Goal: Task Accomplishment & Management: Use online tool/utility

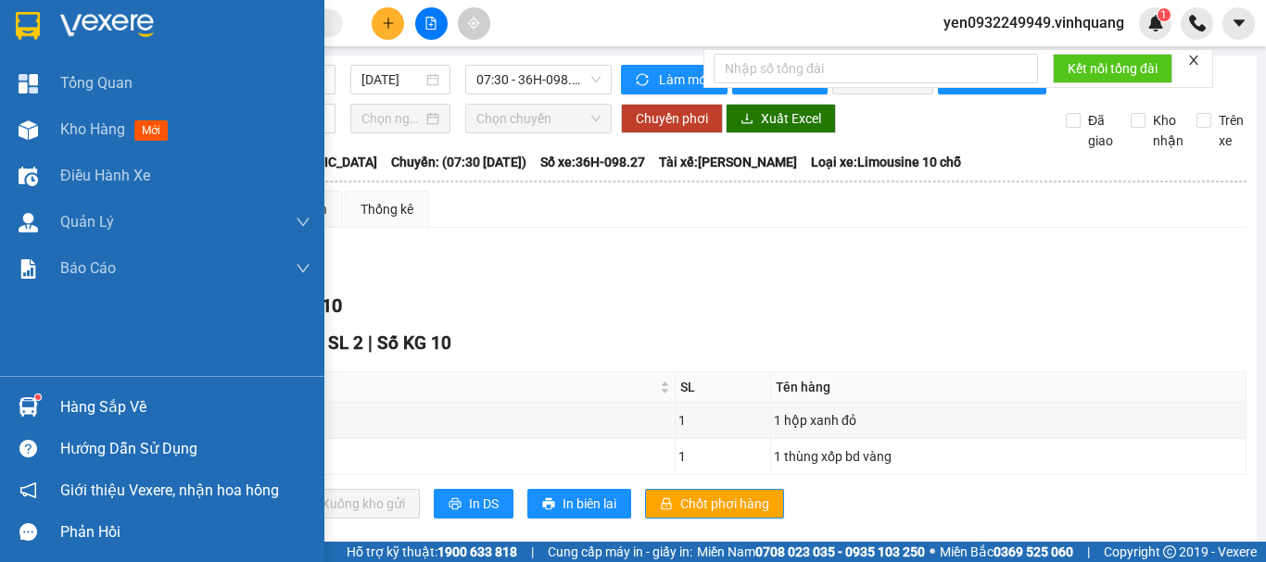
click at [88, 24] on img at bounding box center [107, 26] width 94 height 28
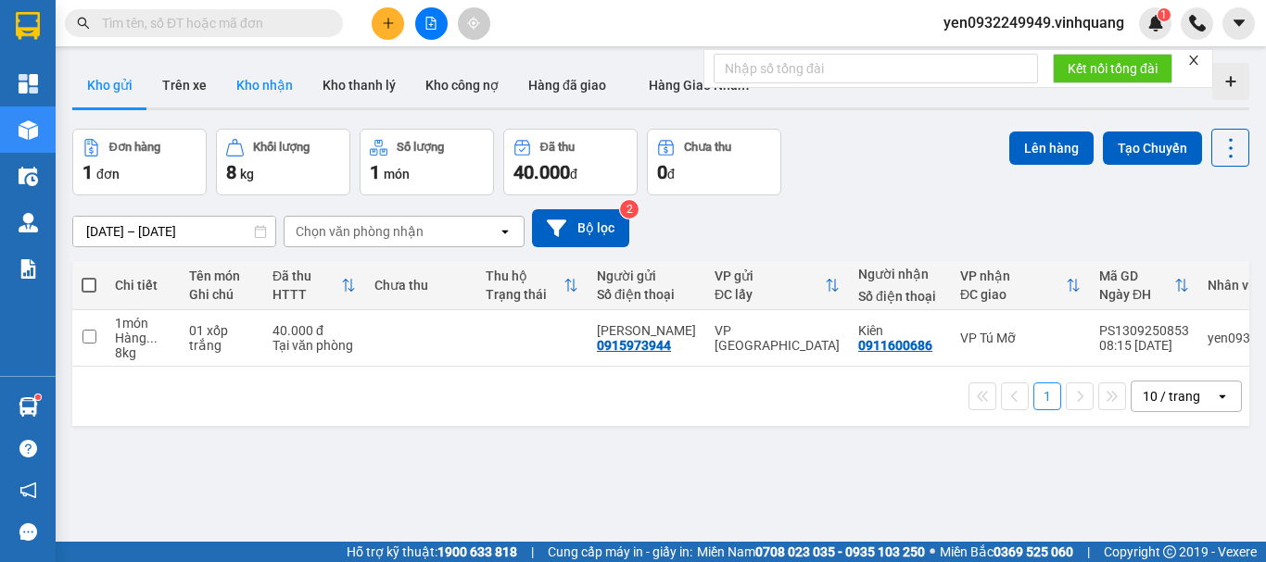
click at [273, 90] on button "Kho nhận" at bounding box center [264, 85] width 86 height 44
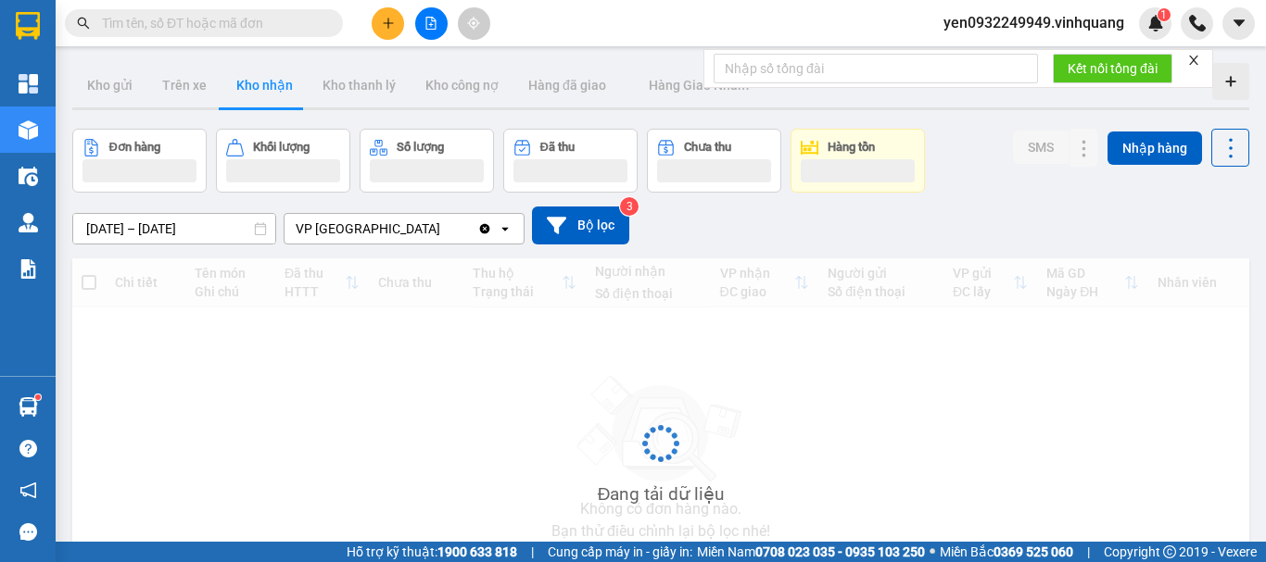
click at [273, 90] on button "Kho nhận" at bounding box center [264, 85] width 86 height 44
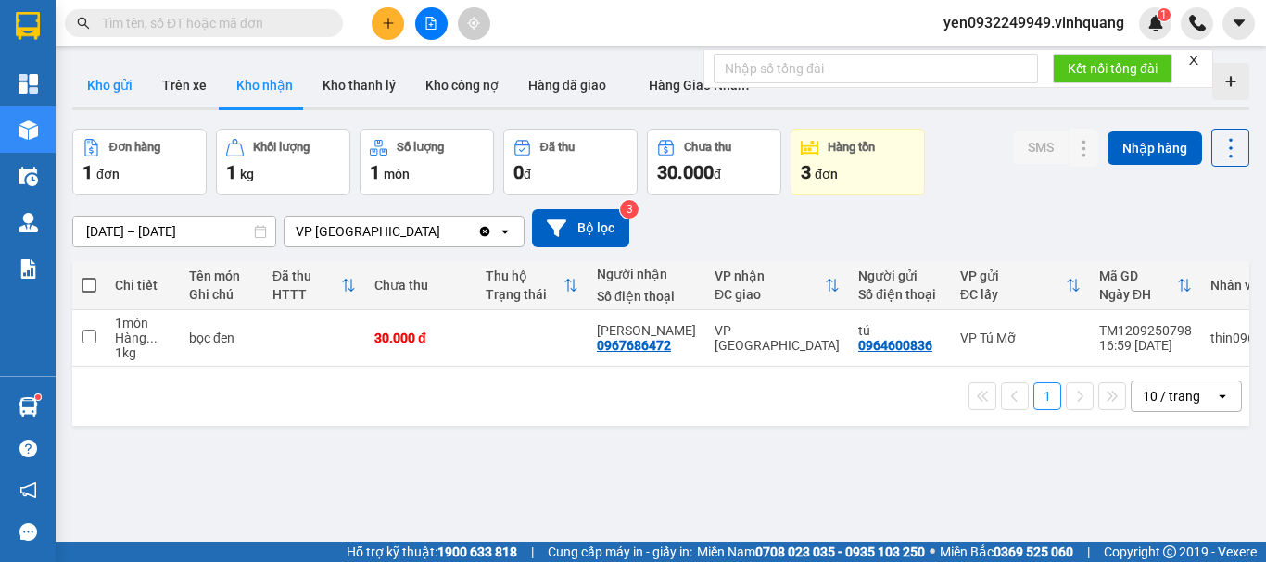
click at [103, 82] on button "Kho gửi" at bounding box center [109, 85] width 75 height 44
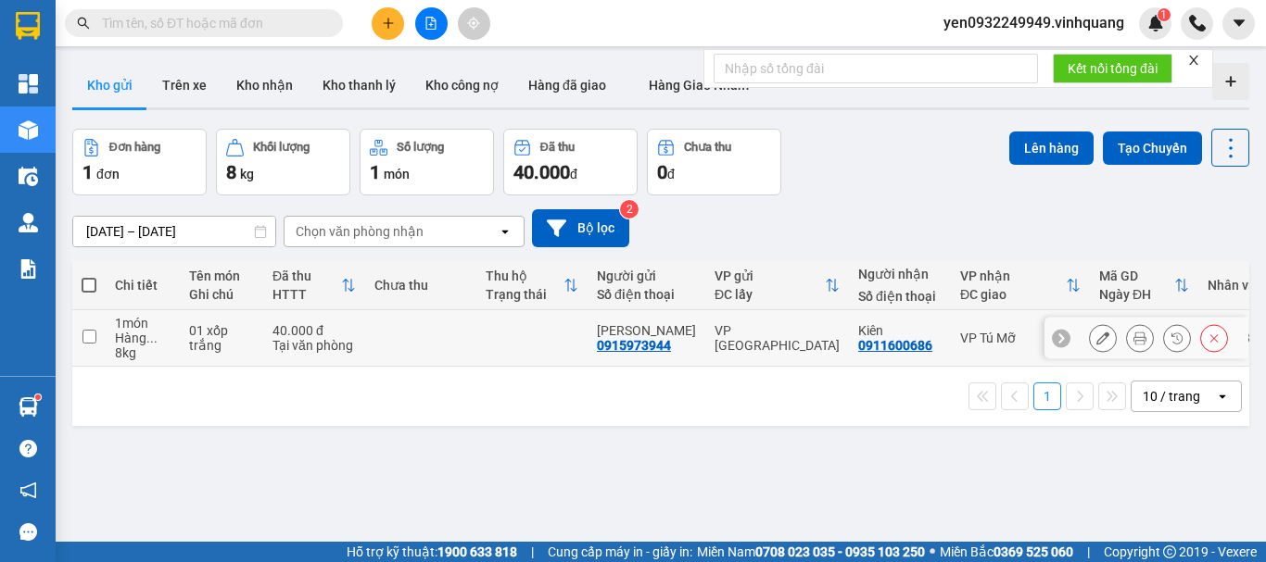
click at [84, 335] on input "checkbox" at bounding box center [89, 337] width 14 height 14
checkbox input "true"
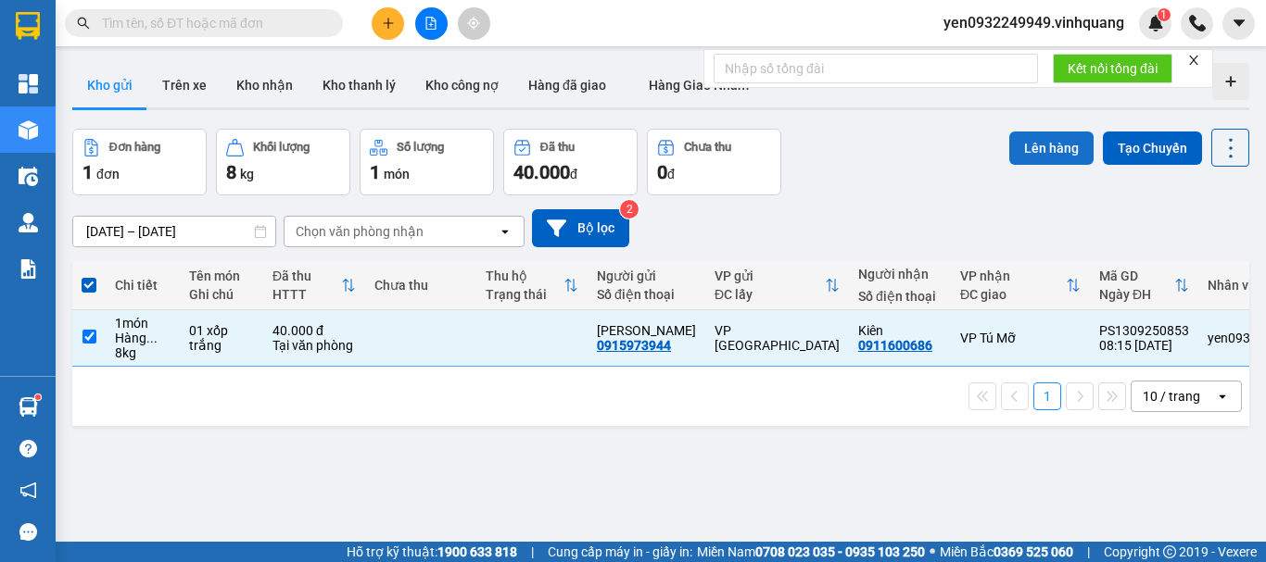
click at [1033, 147] on button "Lên hàng" at bounding box center [1051, 148] width 84 height 33
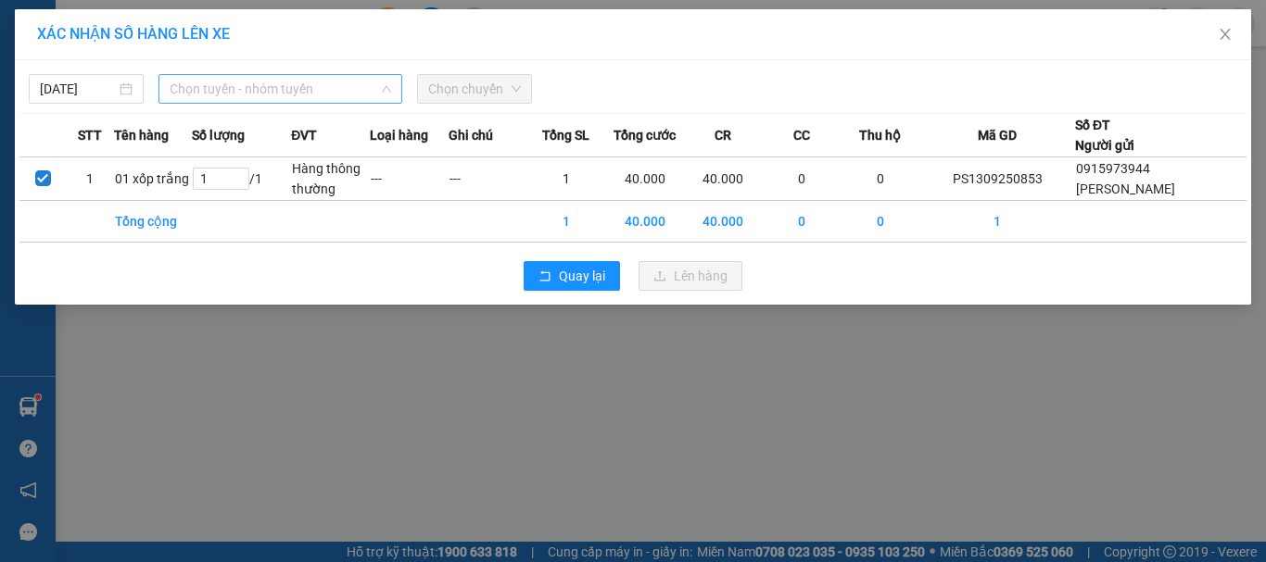
click at [213, 93] on span "Chọn tuyến - nhóm tuyến" at bounding box center [280, 89] width 221 height 28
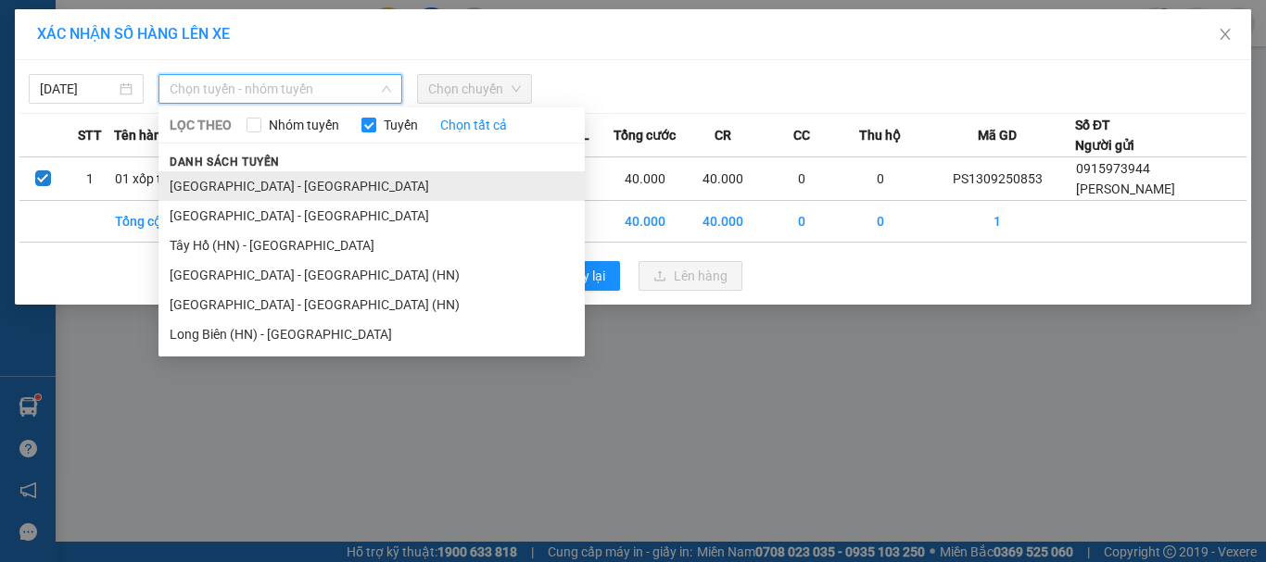
click at [175, 182] on li "[GEOGRAPHIC_DATA] - [GEOGRAPHIC_DATA]" at bounding box center [371, 186] width 426 height 30
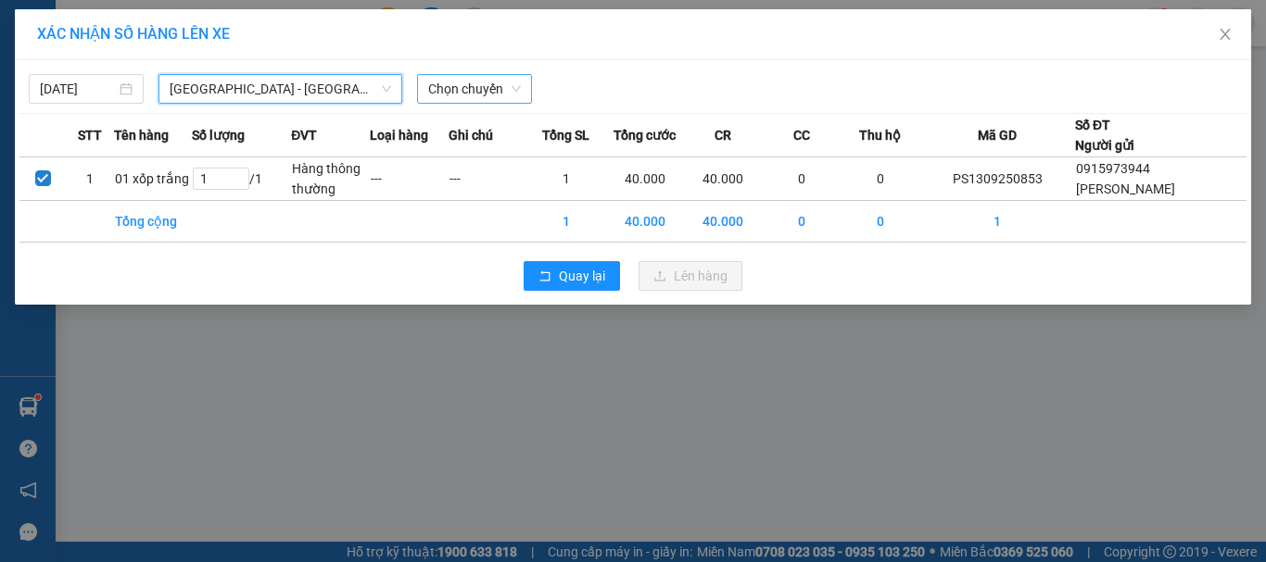
click at [477, 90] on span "Chọn chuyến" at bounding box center [474, 89] width 93 height 28
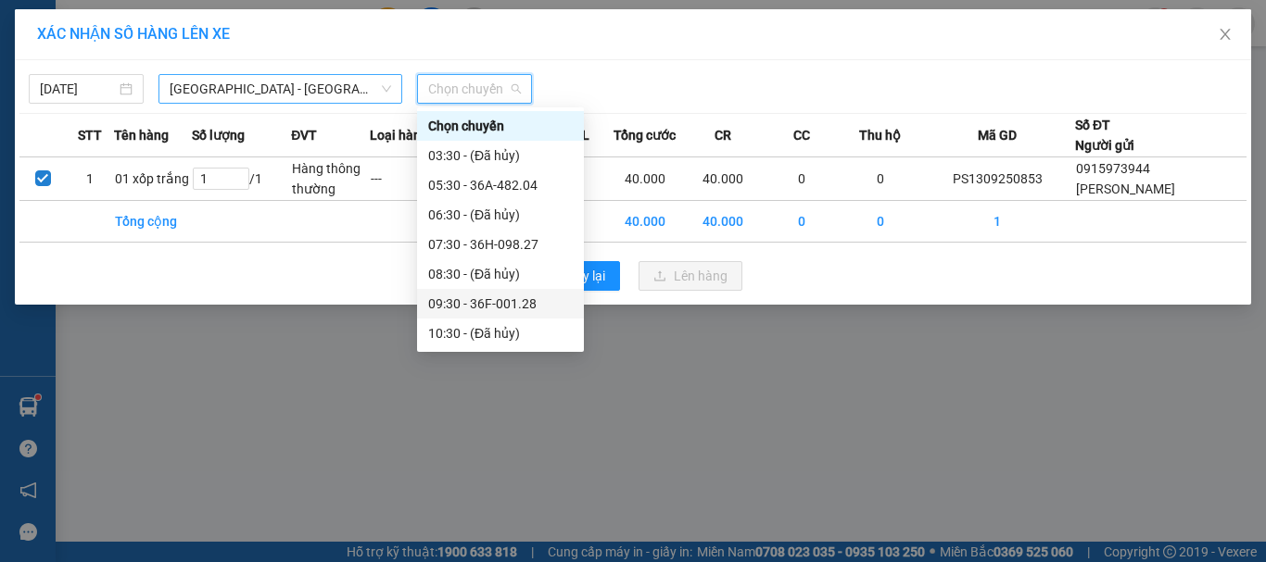
click at [201, 94] on span "[GEOGRAPHIC_DATA] - [GEOGRAPHIC_DATA]" at bounding box center [280, 89] width 221 height 28
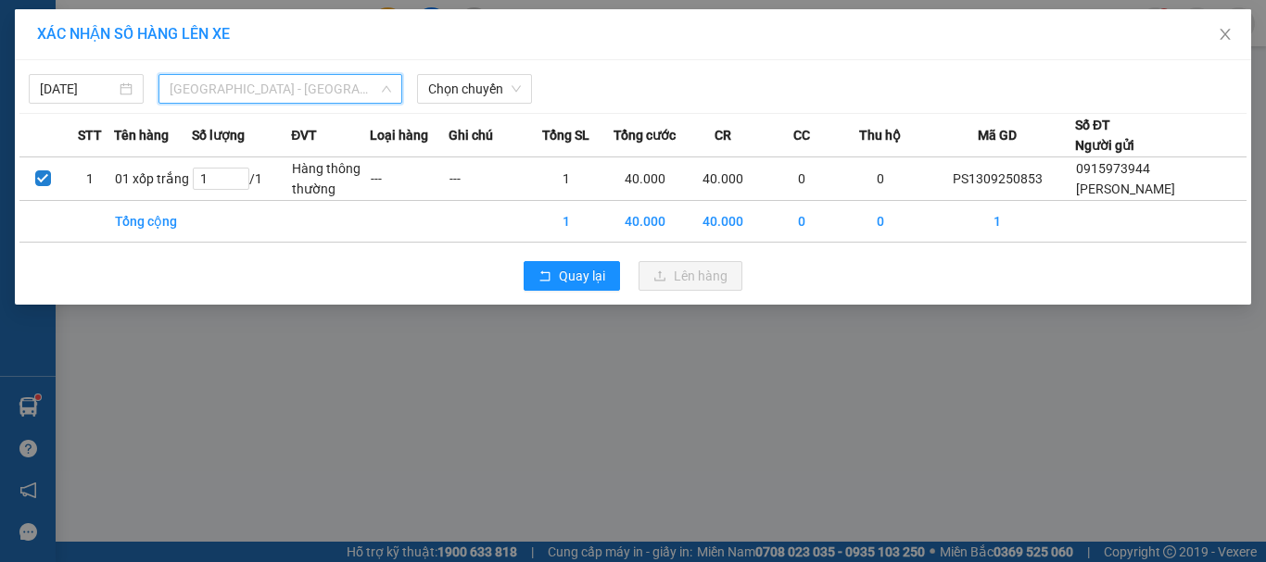
click at [248, 90] on span "[GEOGRAPHIC_DATA] - [GEOGRAPHIC_DATA]" at bounding box center [280, 89] width 221 height 28
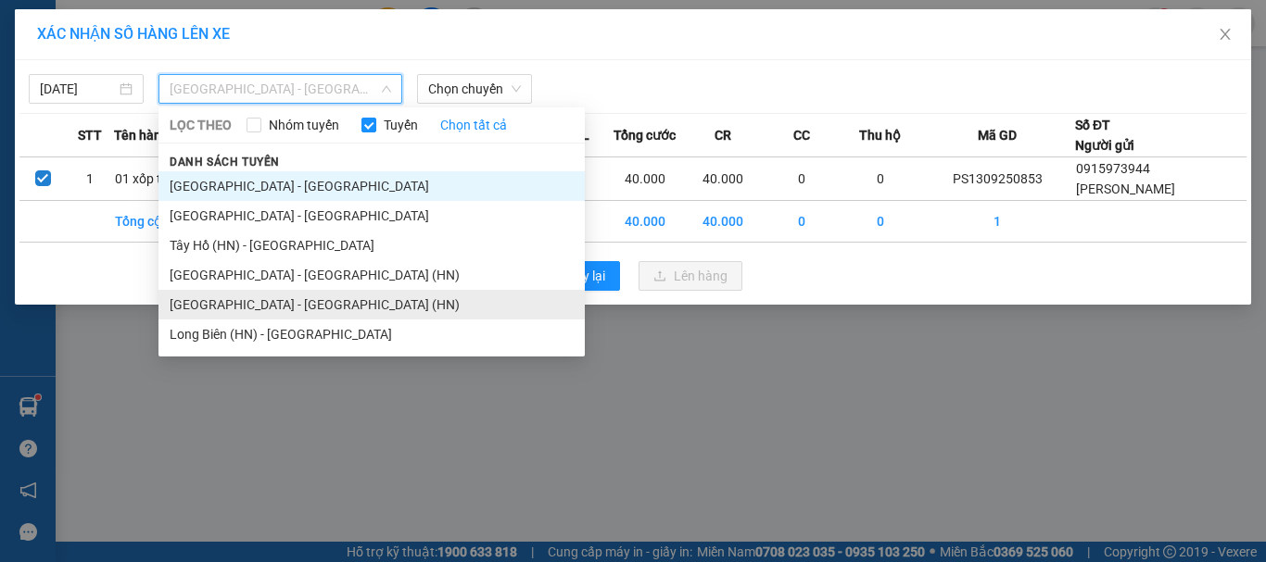
click at [259, 306] on li "[GEOGRAPHIC_DATA] - [GEOGRAPHIC_DATA] (HN)" at bounding box center [371, 305] width 426 height 30
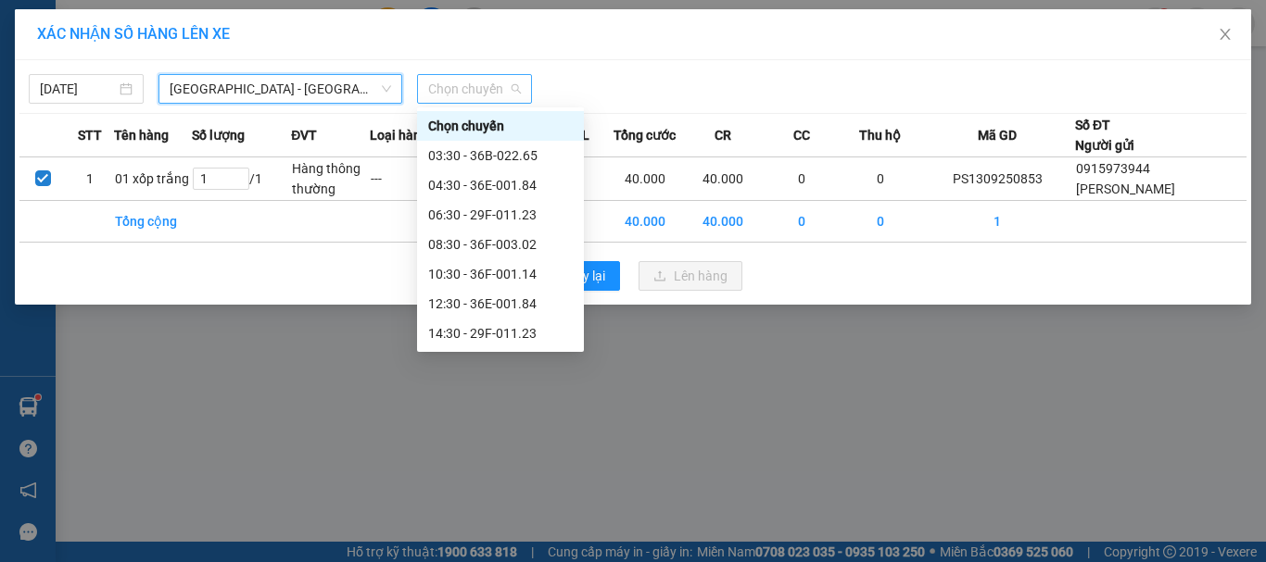
click at [505, 99] on span "Chọn chuyến" at bounding box center [474, 89] width 93 height 28
click at [492, 246] on div "08:30 - 36F-003.02" at bounding box center [500, 244] width 145 height 20
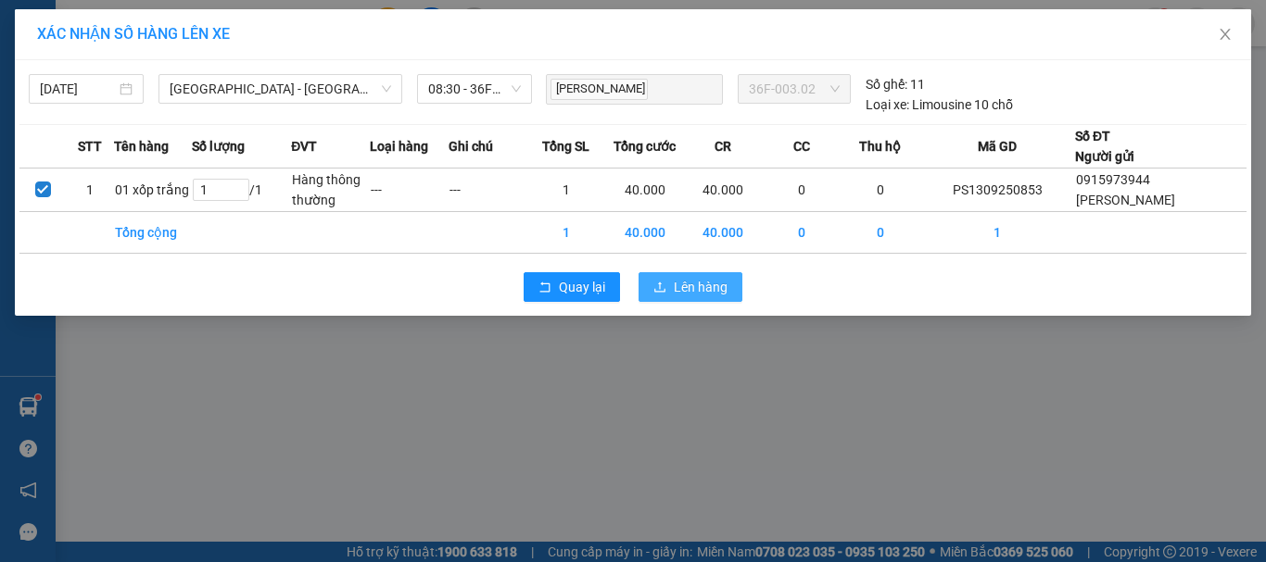
click at [698, 291] on span "Lên hàng" at bounding box center [701, 287] width 54 height 20
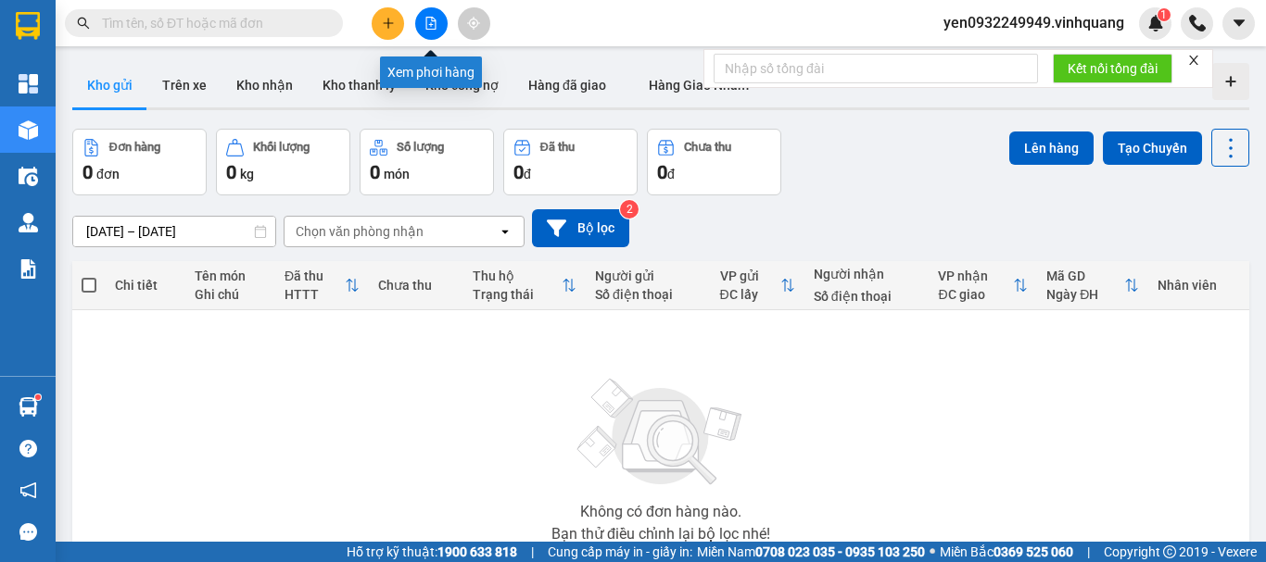
click at [433, 22] on icon "file-add" at bounding box center [430, 23] width 13 height 13
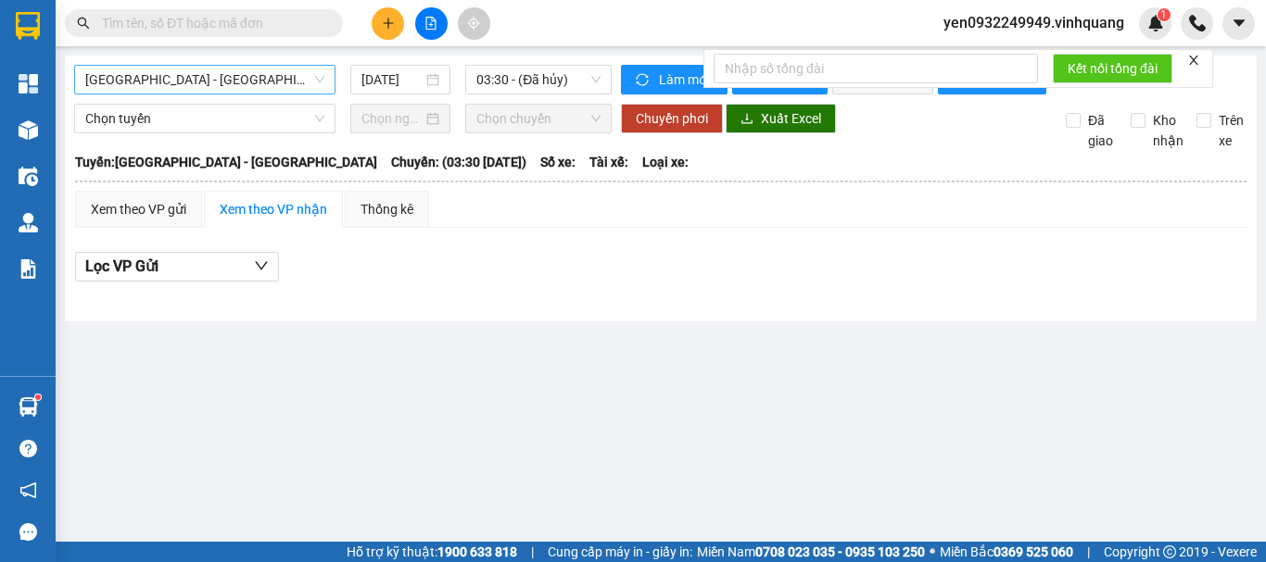
click at [119, 74] on span "[GEOGRAPHIC_DATA] - [GEOGRAPHIC_DATA]" at bounding box center [204, 80] width 239 height 28
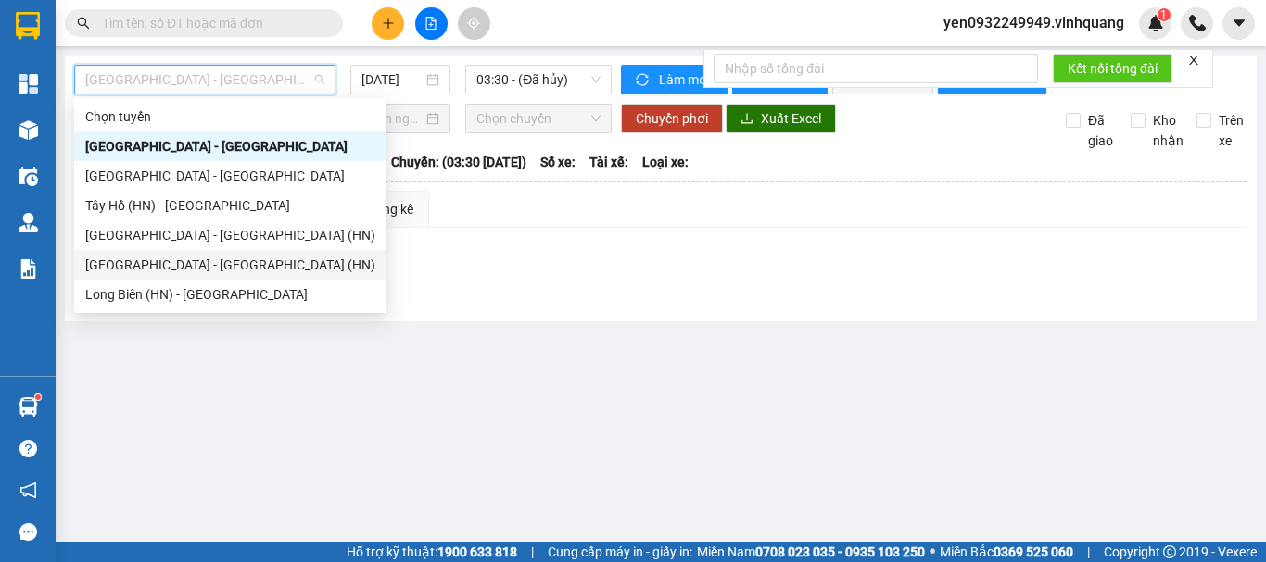
click at [172, 267] on div "[GEOGRAPHIC_DATA] - [GEOGRAPHIC_DATA] (HN)" at bounding box center [230, 265] width 290 height 20
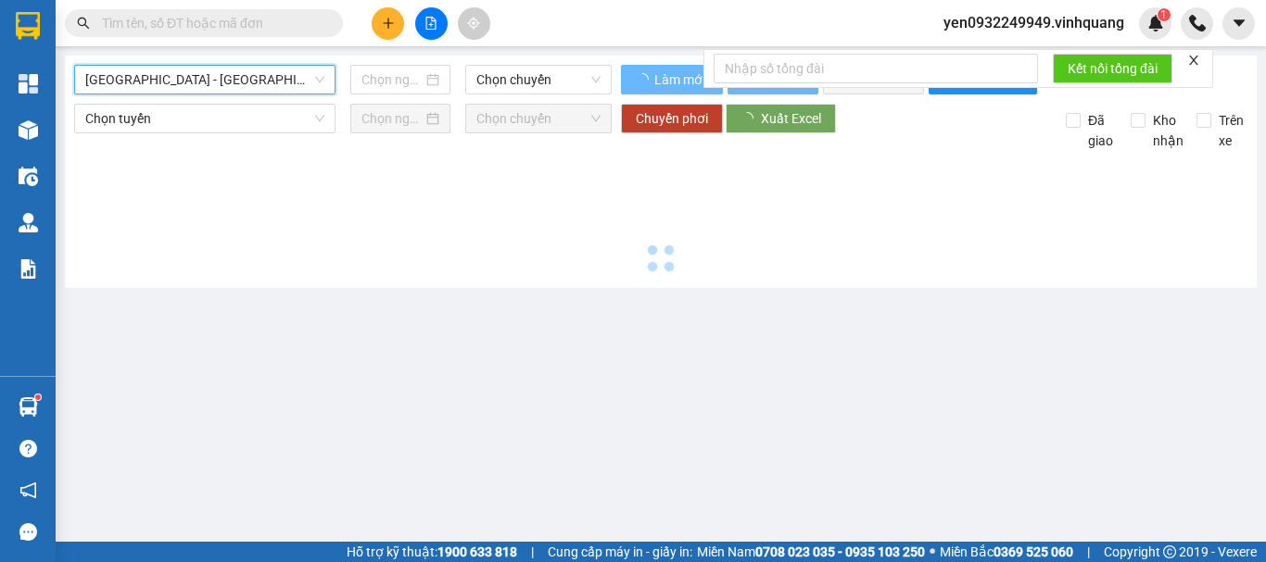
type input "[DATE]"
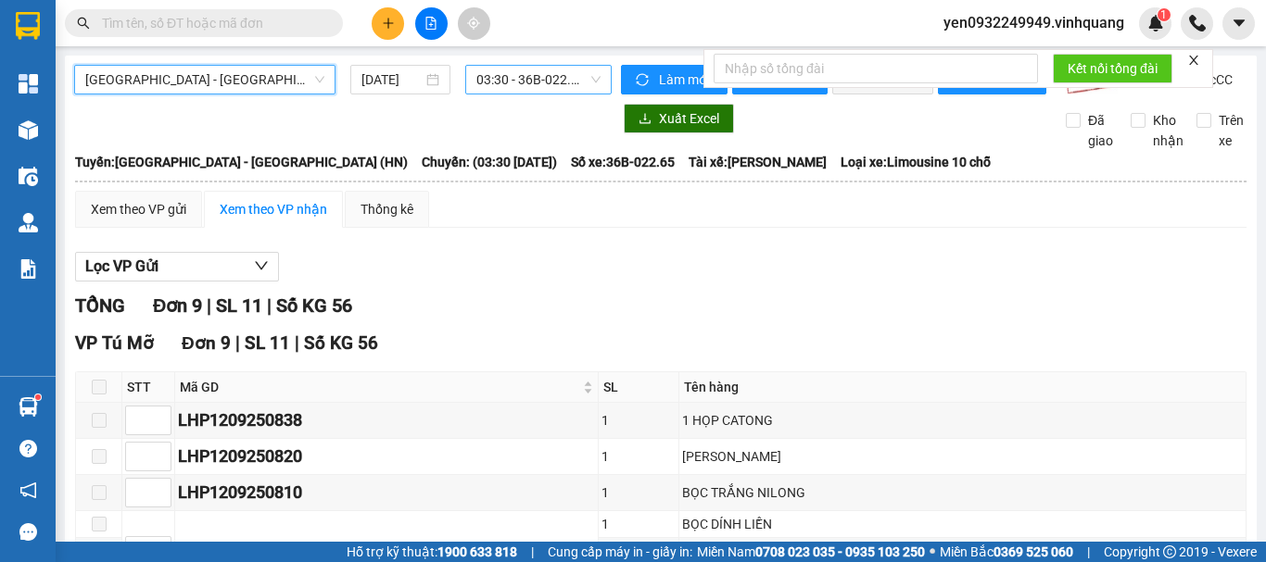
click at [558, 82] on span "03:30 - 36B-022.65" at bounding box center [538, 80] width 124 height 28
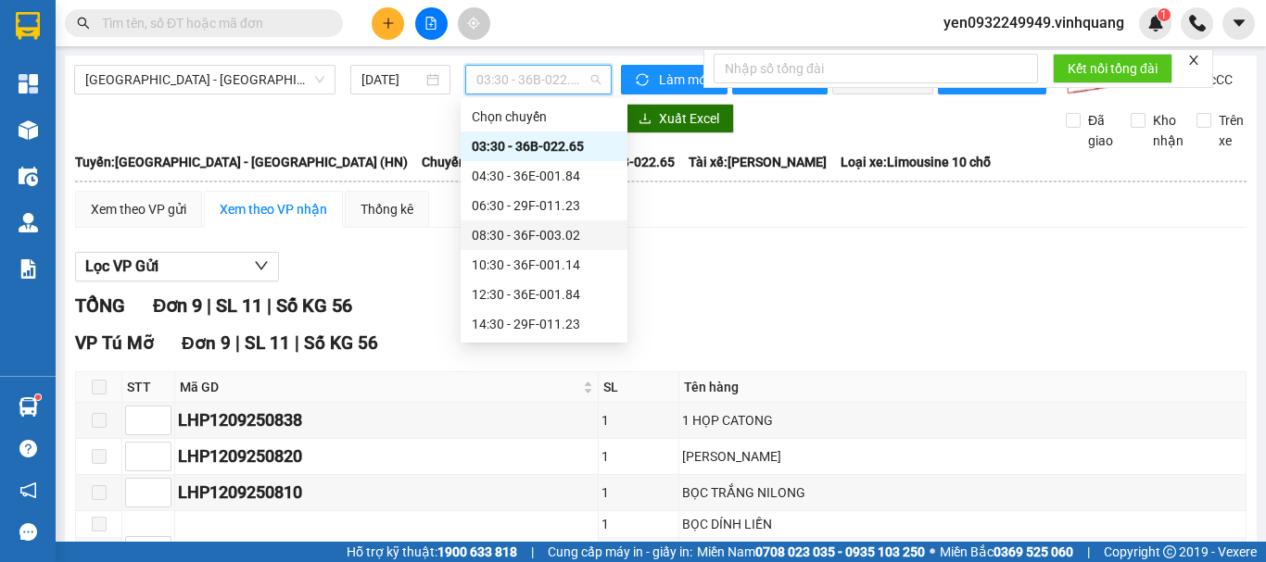
click at [552, 240] on div "08:30 - 36F-003.02" at bounding box center [544, 235] width 145 height 20
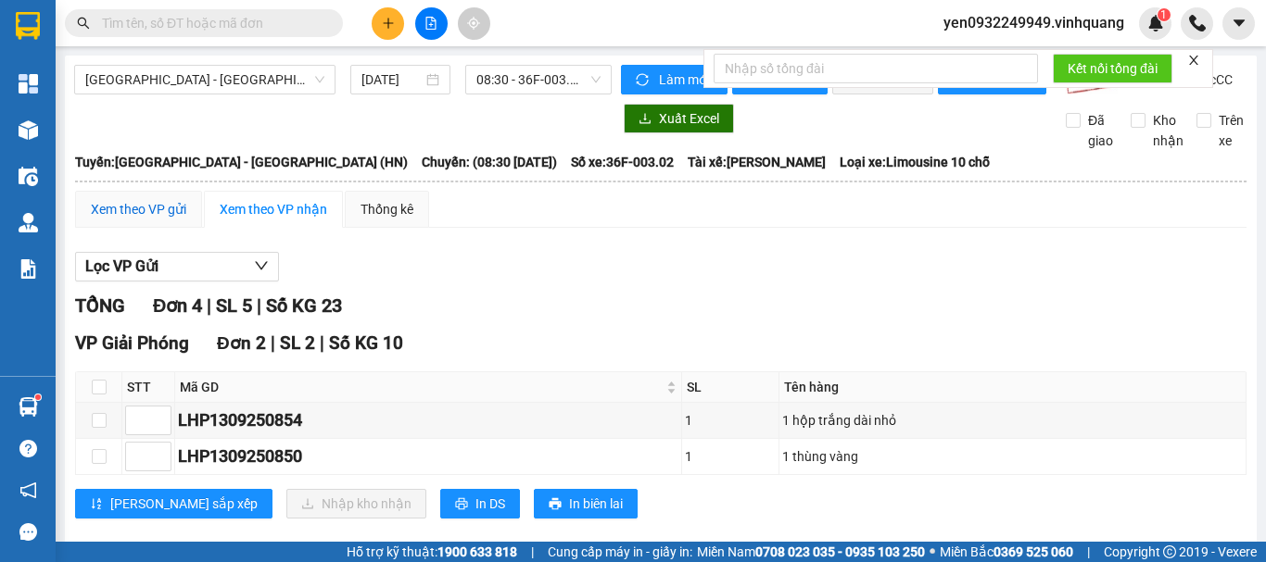
click at [133, 220] on div "Xem theo VP gửi" at bounding box center [138, 209] width 95 height 20
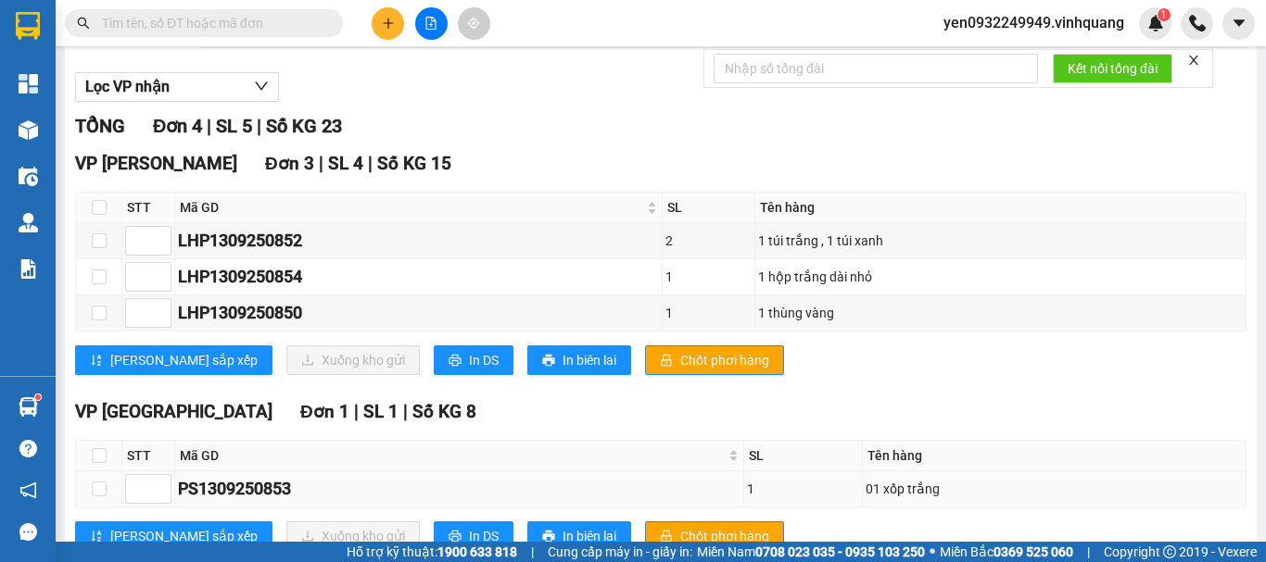
scroll to position [257, 0]
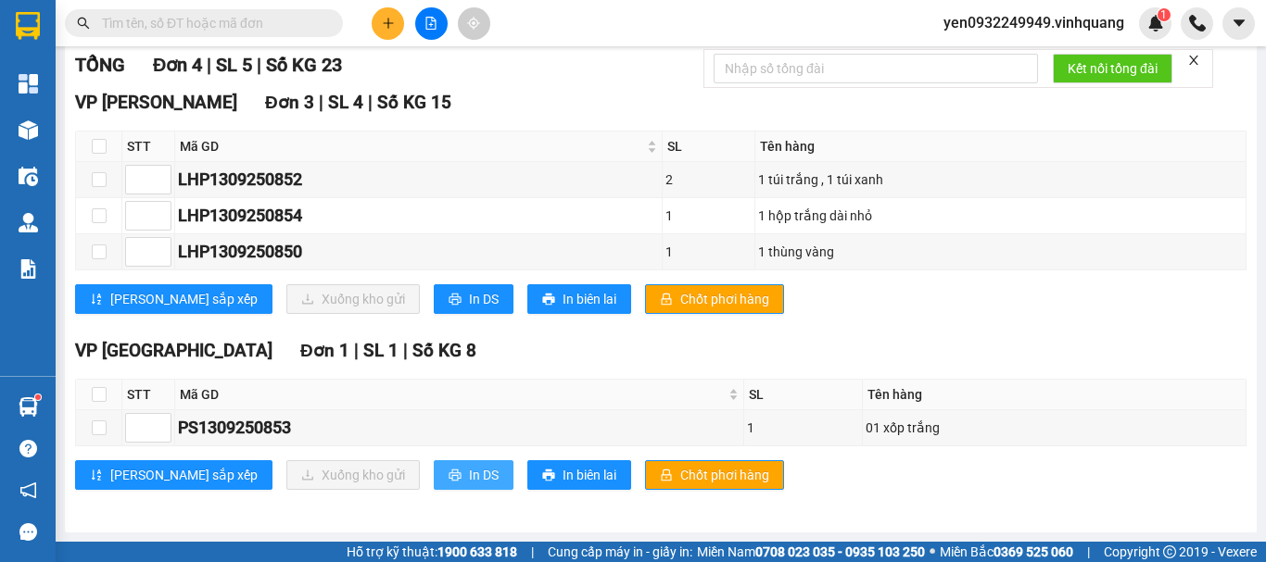
click at [469, 473] on span "In DS" at bounding box center [484, 475] width 30 height 20
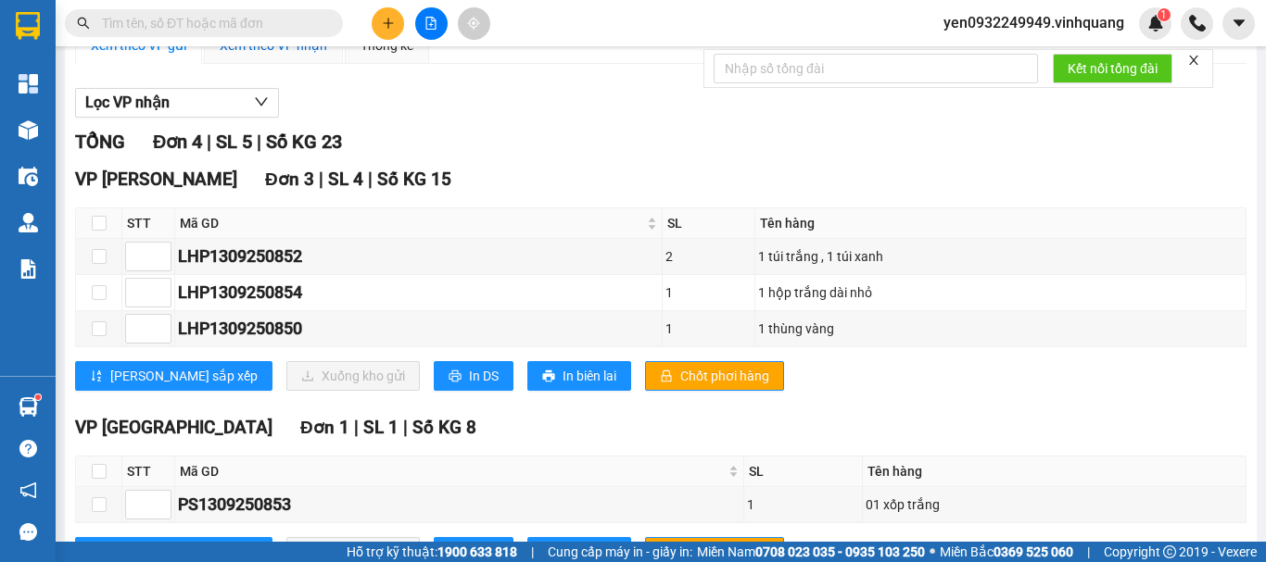
click at [272, 56] on div "Xem theo VP nhận" at bounding box center [273, 45] width 107 height 20
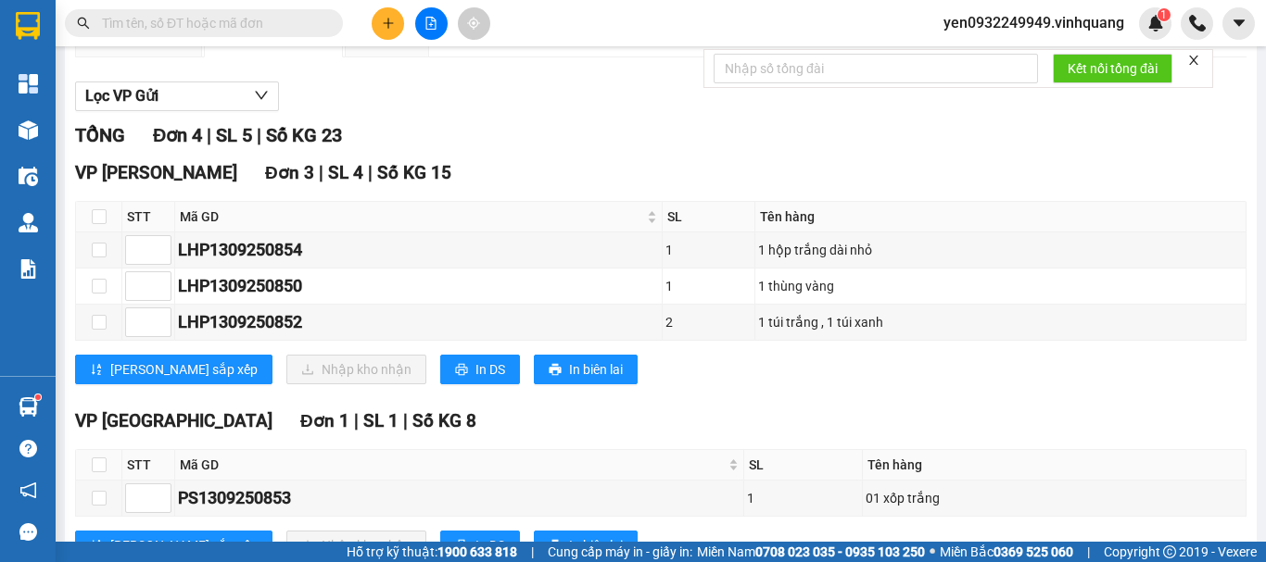
scroll to position [185, 0]
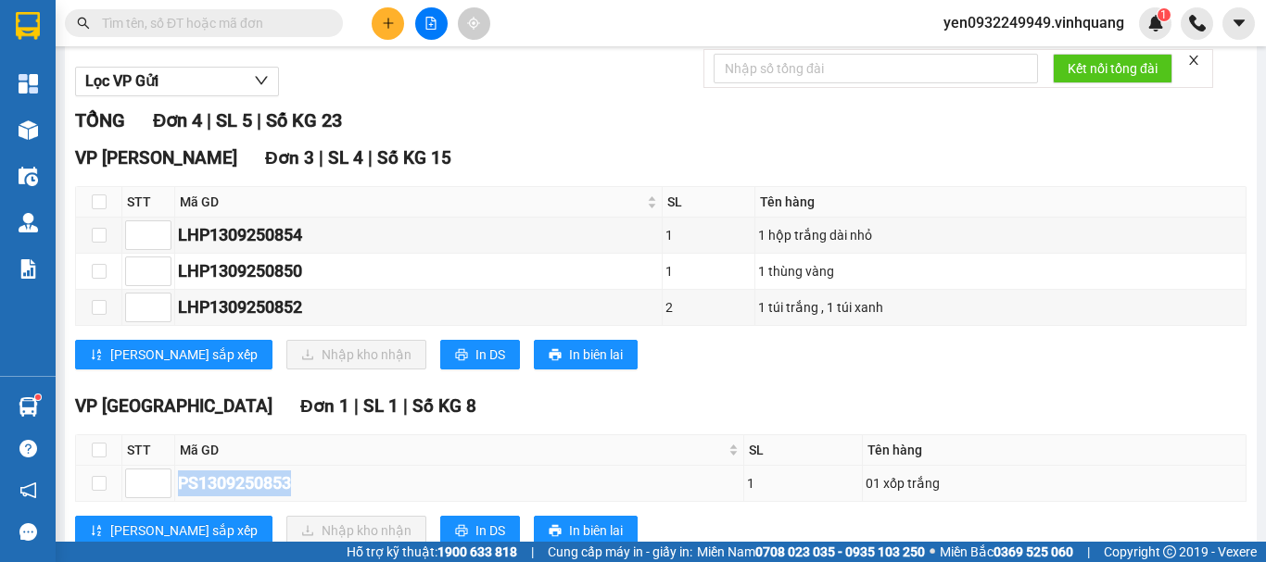
drag, startPoint x: 182, startPoint y: 503, endPoint x: 309, endPoint y: 503, distance: 126.9
click at [309, 497] on div "PS1309250853" at bounding box center [459, 484] width 562 height 26
copy div "PS1309250853"
click at [176, 18] on input "text" at bounding box center [211, 23] width 219 height 20
paste input "PS1309250853"
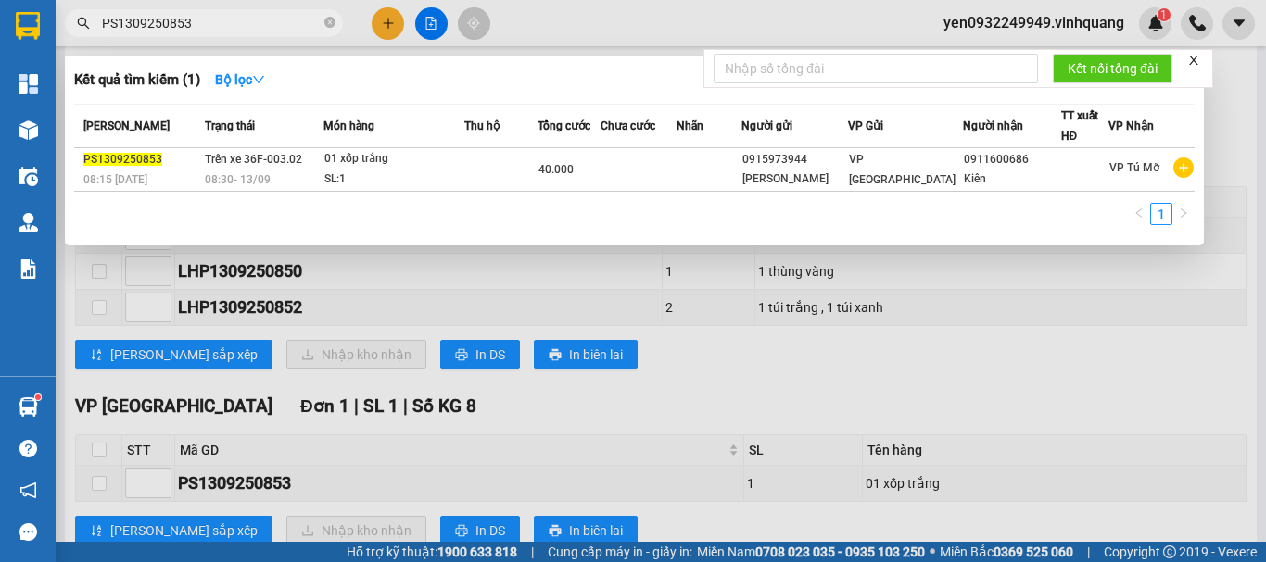
type input "PS1309250853"
drag, startPoint x: 1059, startPoint y: 335, endPoint x: 1059, endPoint y: 324, distance: 10.2
click at [1059, 330] on div at bounding box center [633, 281] width 1266 height 562
